Goal: Transaction & Acquisition: Purchase product/service

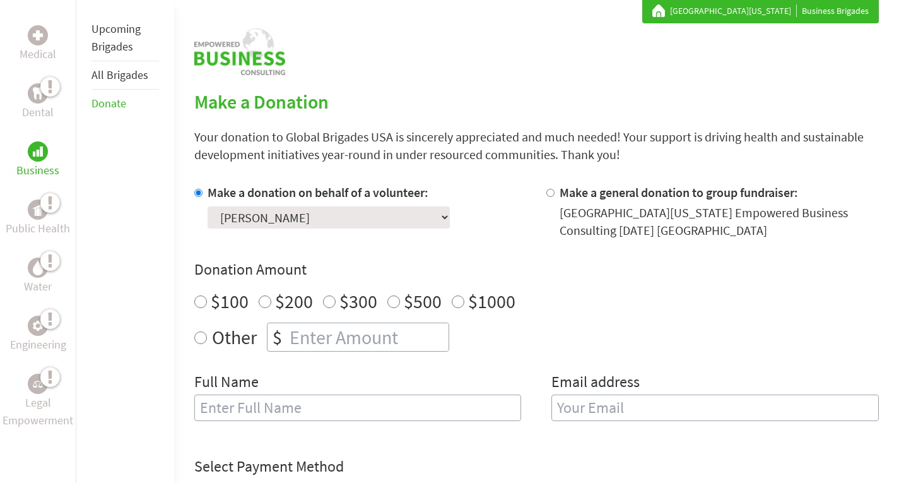
scroll to position [252, 0]
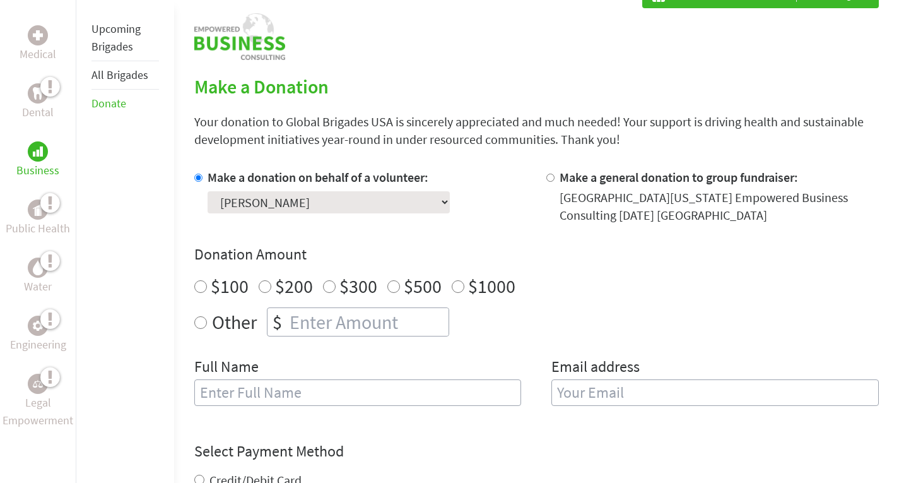
radio input "true"
click at [307, 316] on input "number" at bounding box center [367, 322] width 161 height 28
type input "250"
click at [322, 390] on input "text" at bounding box center [357, 392] width 327 height 26
type input "[PERSON_NAME]"
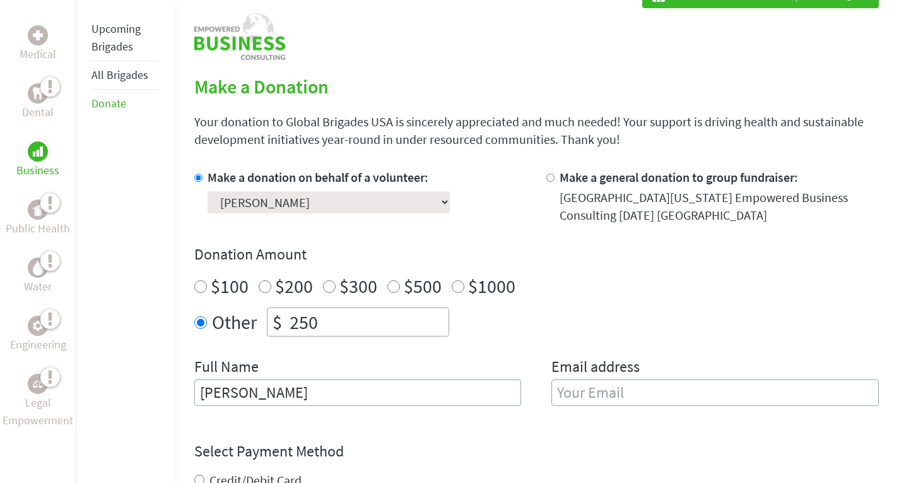
type input "[EMAIL_ADDRESS][DOMAIN_NAME]"
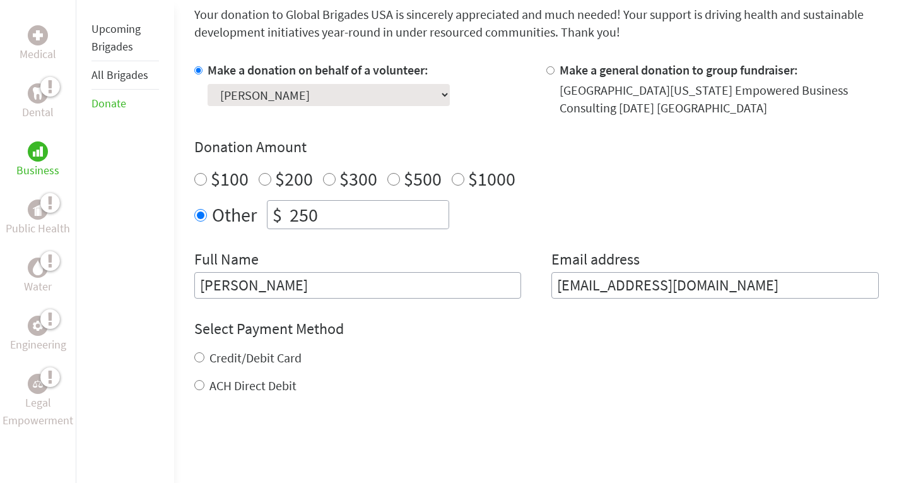
scroll to position [378, 0]
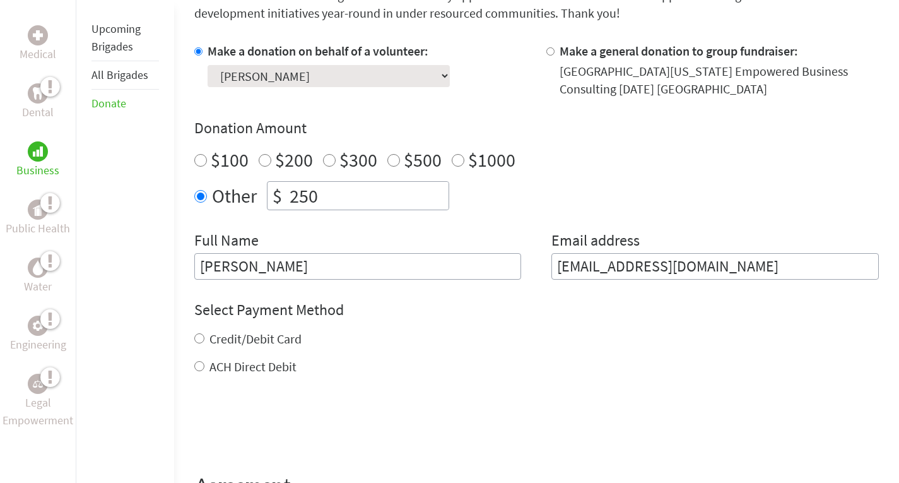
click at [250, 339] on label "Credit/Debit Card" at bounding box center [255, 339] width 92 height 16
click at [204, 339] on input "Credit/Debit Card" at bounding box center [199, 338] width 10 height 10
radio input "true"
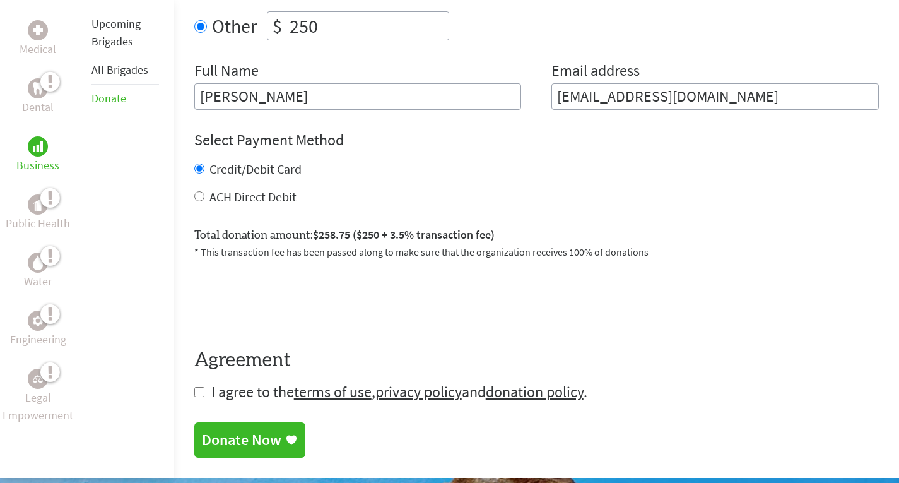
scroll to position [568, 0]
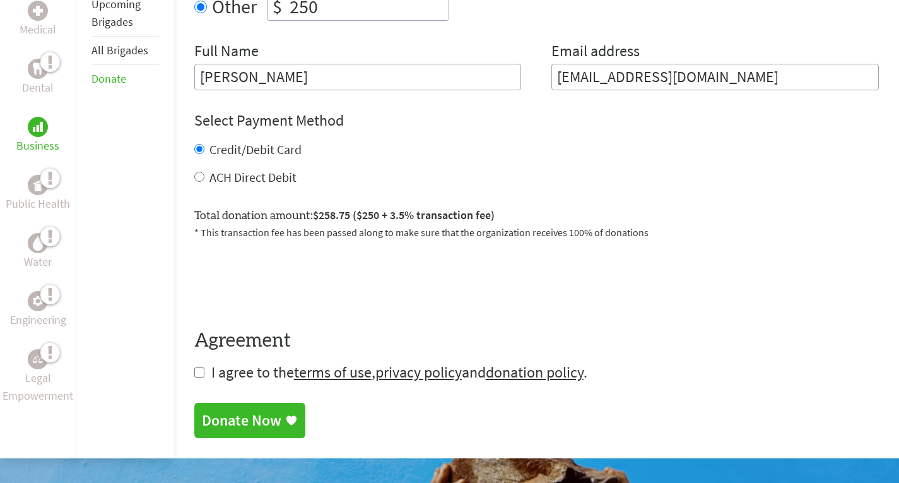
click at [203, 373] on form "Make a donation on behalf of a volunteer: Select a volunteer... [PERSON_NAME] […" at bounding box center [536, 117] width 684 height 529
click at [200, 375] on input "checkbox" at bounding box center [199, 372] width 10 height 10
checkbox input "true"
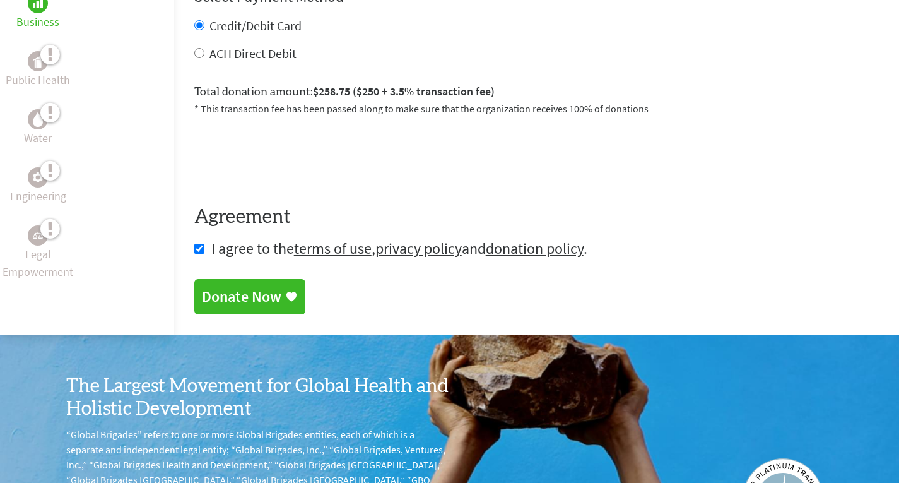
scroll to position [688, 0]
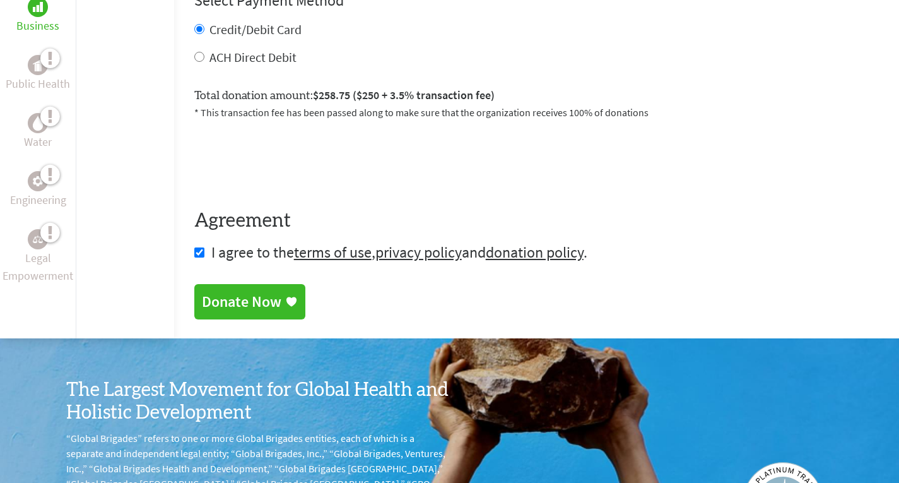
click at [287, 299] on icon at bounding box center [291, 300] width 10 height 9
